Goal: Communication & Community: Answer question/provide support

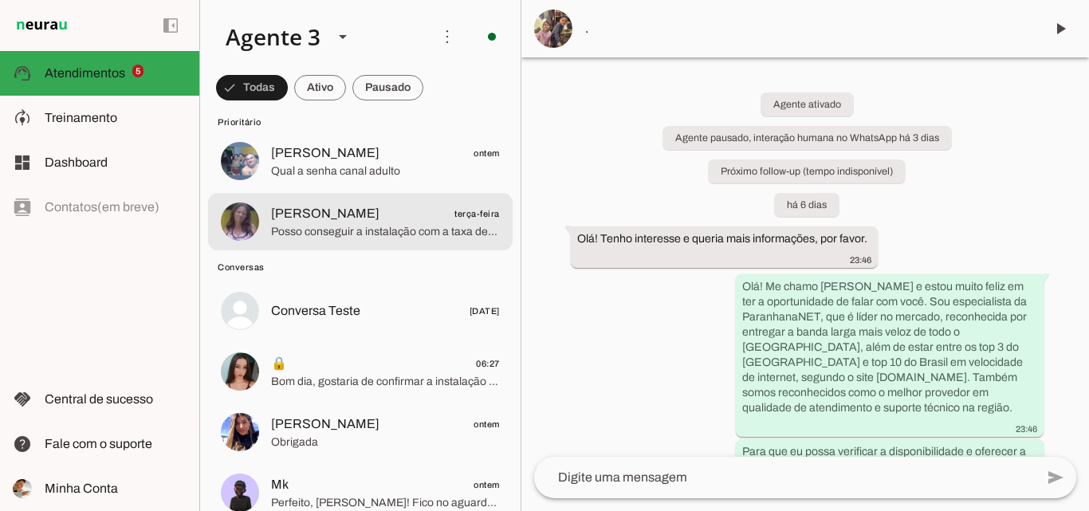
scroll to position [319, 0]
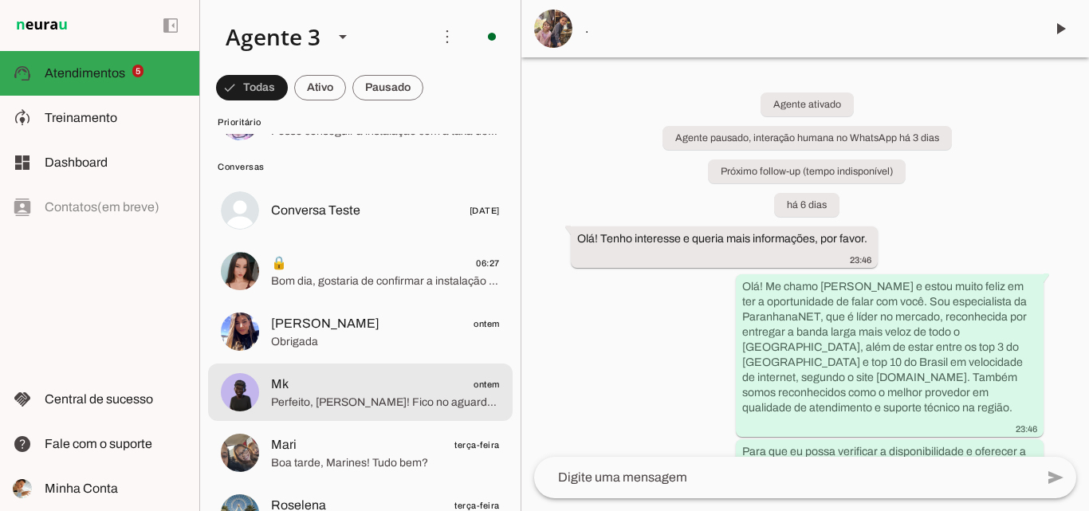
click at [305, 395] on span "Perfeito, [PERSON_NAME]! Fico no aguardo do envio dos documentos por volta do m…" at bounding box center [385, 403] width 229 height 16
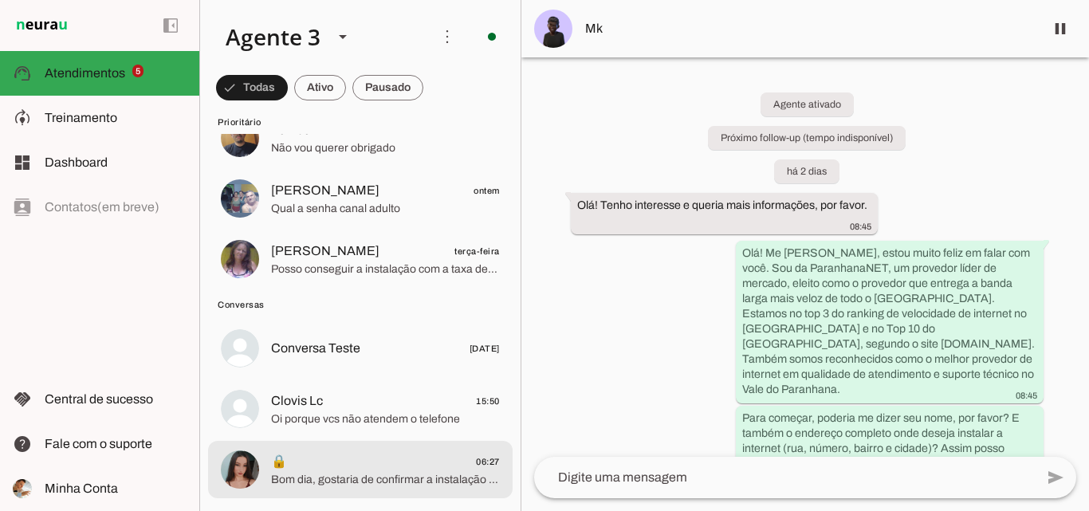
scroll to position [159, 0]
